Goal: Navigation & Orientation: Find specific page/section

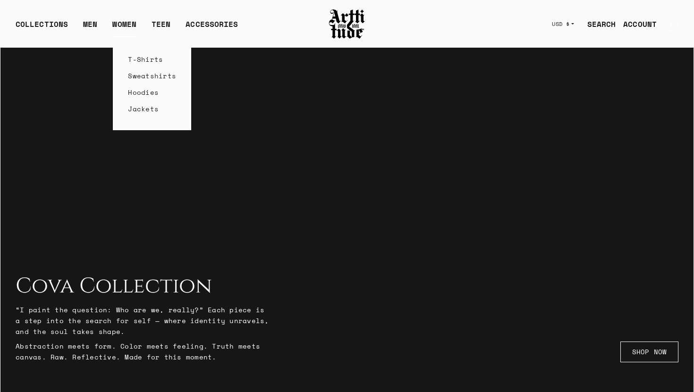
click at [138, 60] on link "T-Shirts" at bounding box center [152, 59] width 48 height 17
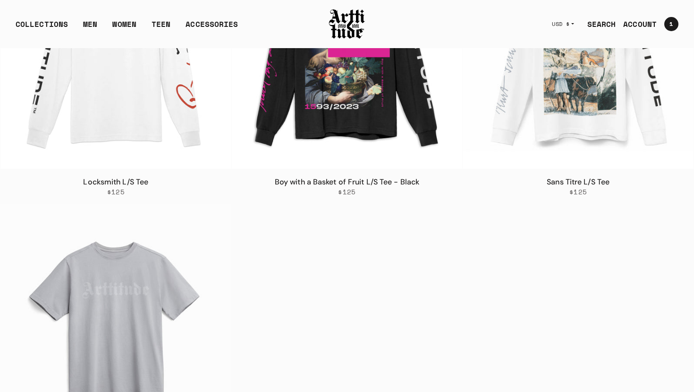
scroll to position [1252, 0]
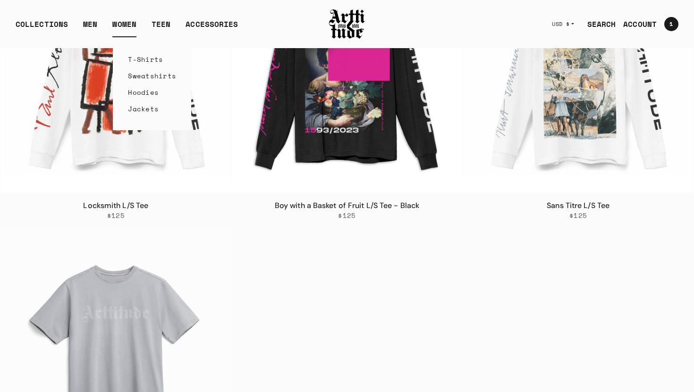
click at [132, 78] on link "Sweatshirts" at bounding box center [152, 76] width 48 height 17
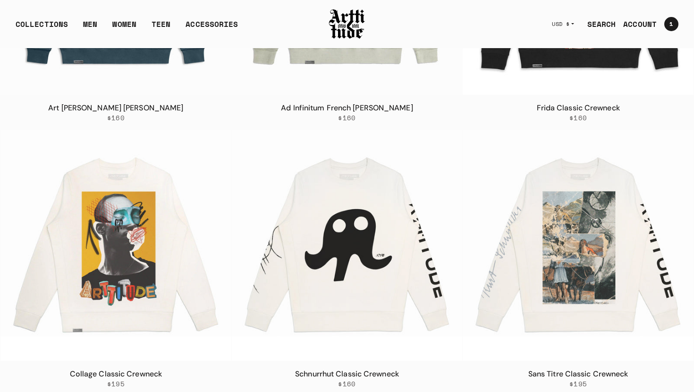
scroll to position [786, 0]
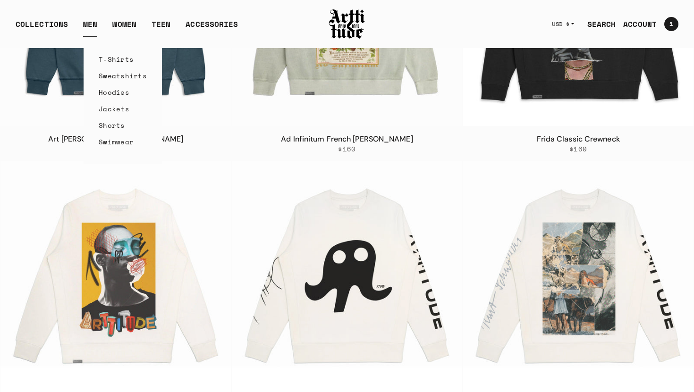
click at [109, 110] on link "Jackets" at bounding box center [123, 109] width 48 height 17
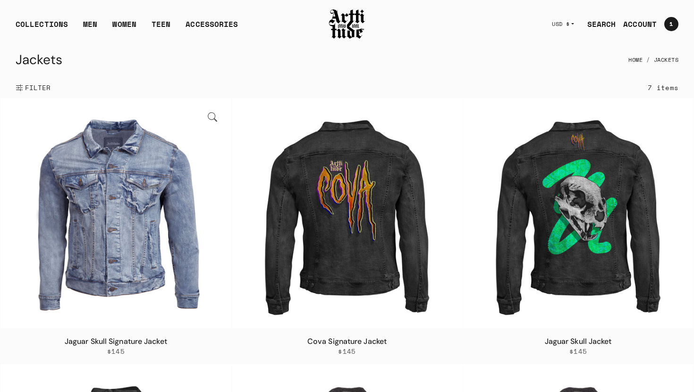
scroll to position [5, 0]
